Goal: Transaction & Acquisition: Purchase product/service

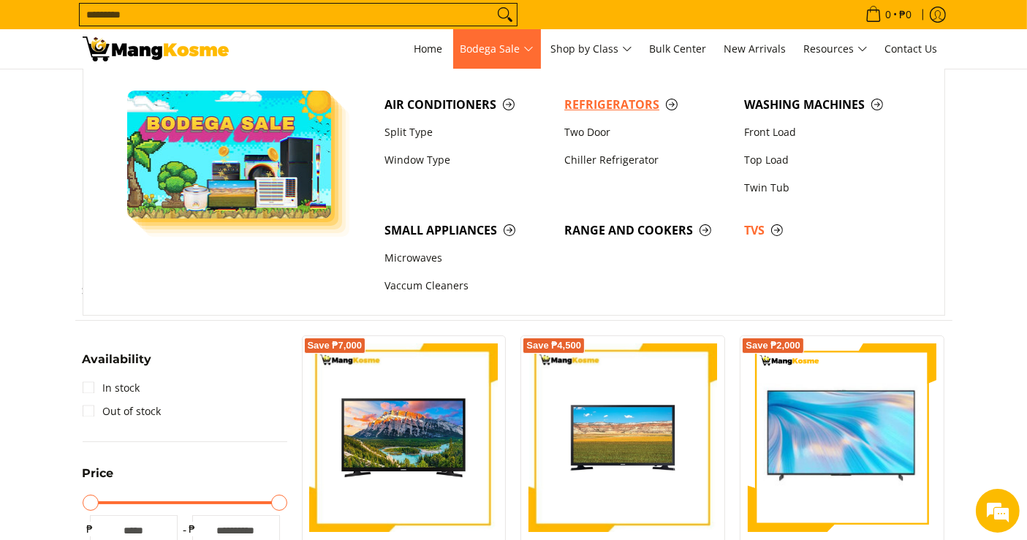
click at [586, 110] on span "Refrigerators" at bounding box center [646, 105] width 165 height 18
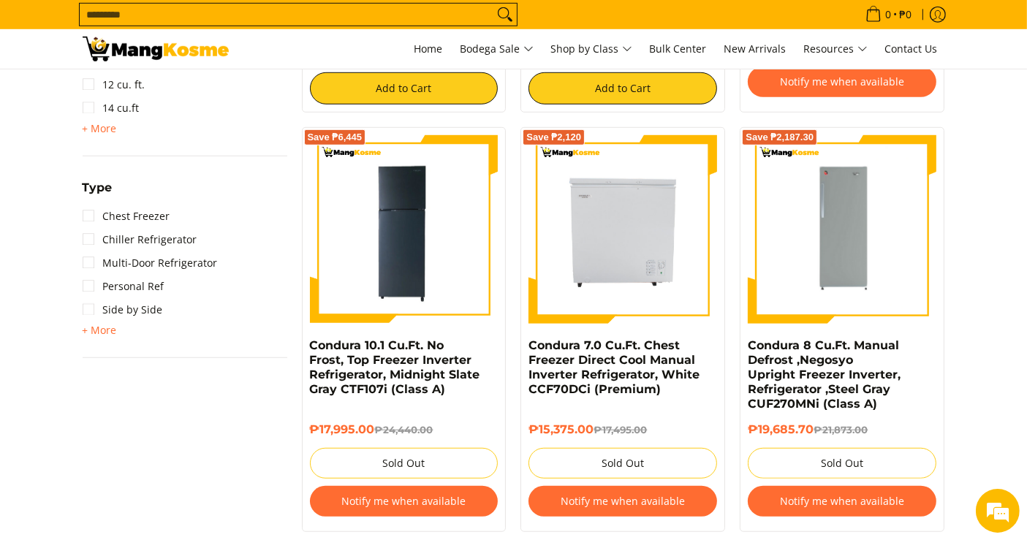
scroll to position [1299, 0]
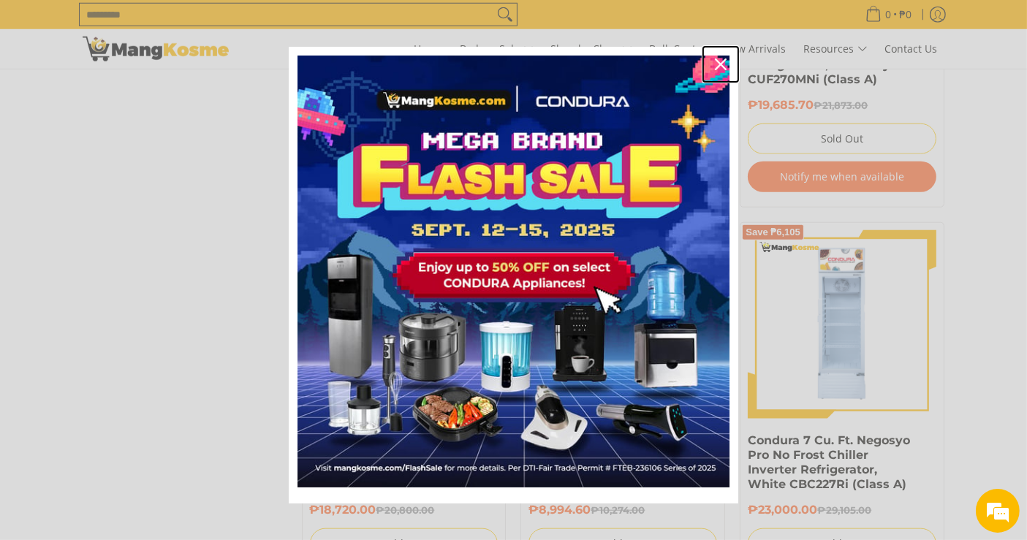
click at [715, 64] on icon "close icon" at bounding box center [721, 64] width 12 height 12
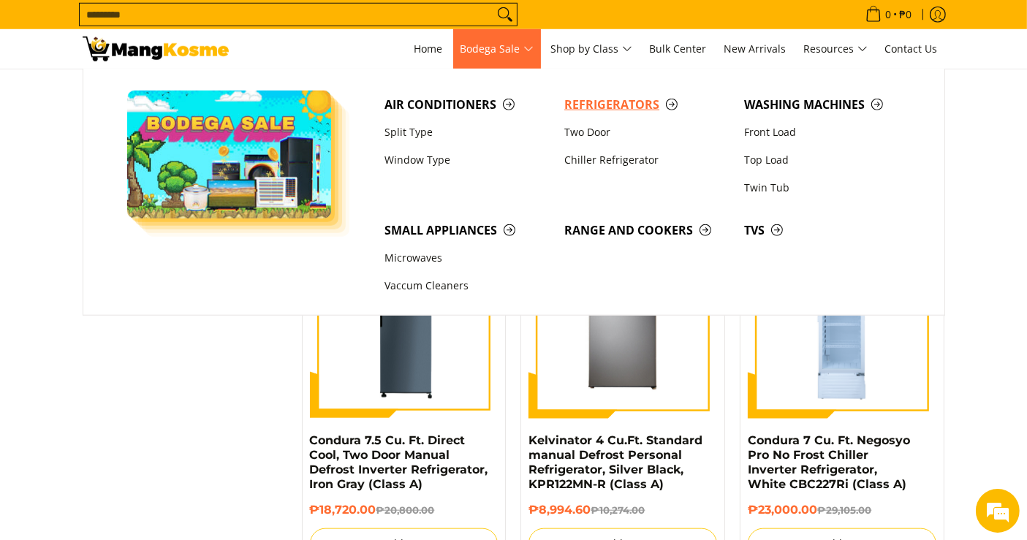
click at [604, 104] on span "Refrigerators" at bounding box center [646, 105] width 165 height 18
